Goal: Task Accomplishment & Management: Manage account settings

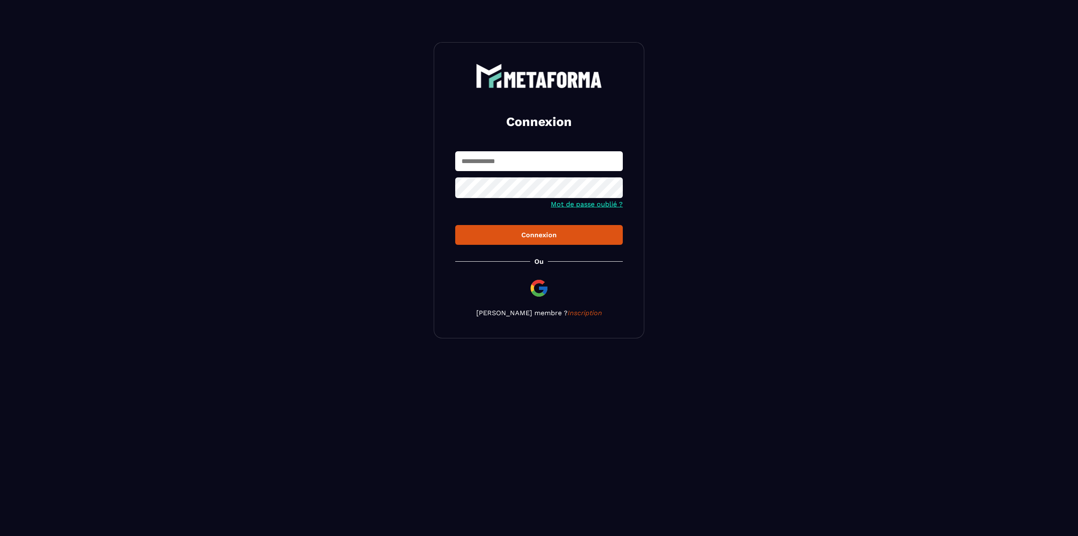
click at [501, 163] on input "text" at bounding box center [539, 161] width 168 height 20
type input "**********"
click at [455, 225] on button "Connexion" at bounding box center [539, 235] width 168 height 20
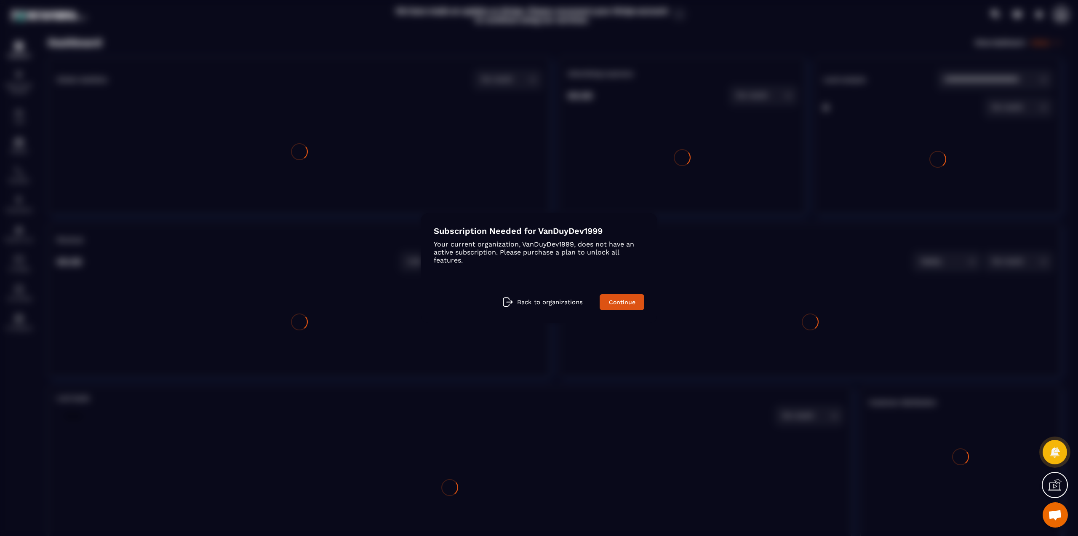
click at [562, 302] on p "Back to organizations" at bounding box center [550, 302] width 66 height 8
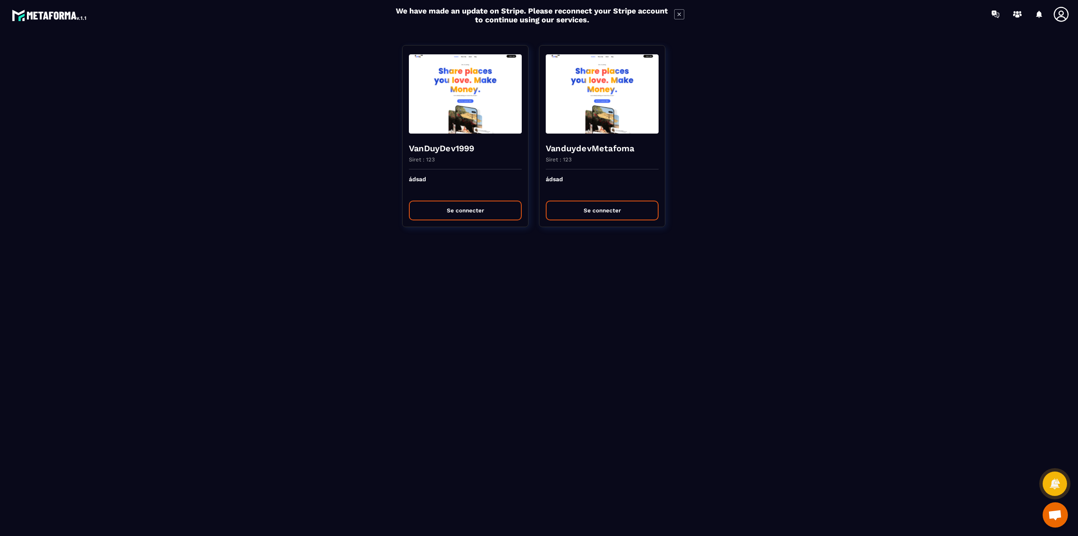
click at [1063, 11] on icon at bounding box center [1061, 14] width 15 height 15
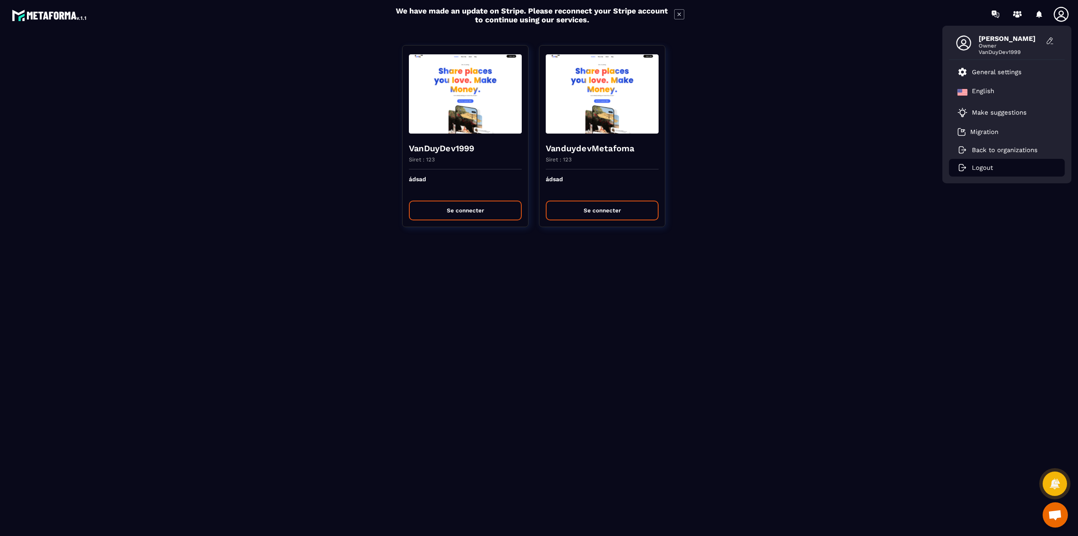
click at [997, 169] on li "Logout" at bounding box center [1007, 168] width 116 height 18
